Goal: Information Seeking & Learning: Learn about a topic

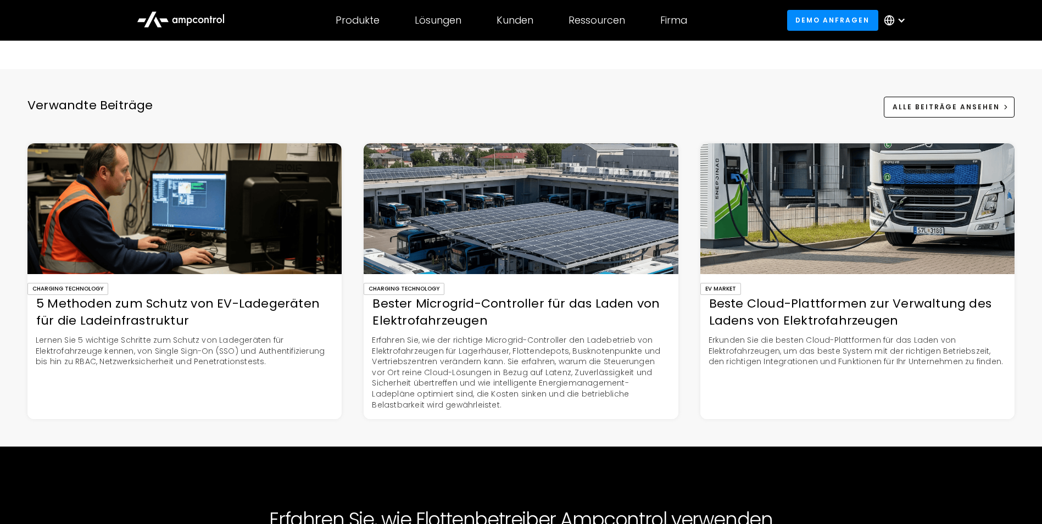
scroll to position [3020, 0]
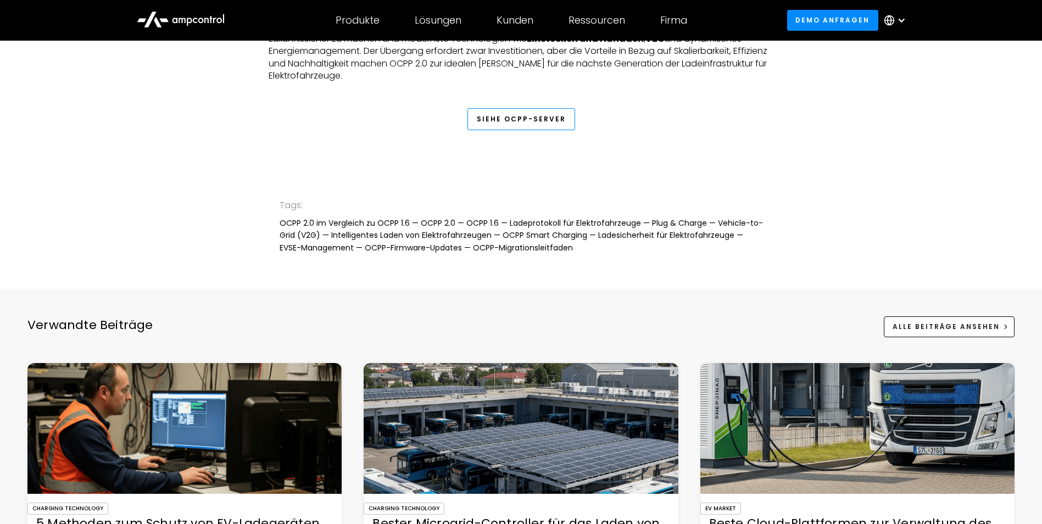
click at [536, 130] on link "Siehe OCPP-Server" at bounding box center [521, 119] width 108 height 22
